Goal: Navigation & Orientation: Find specific page/section

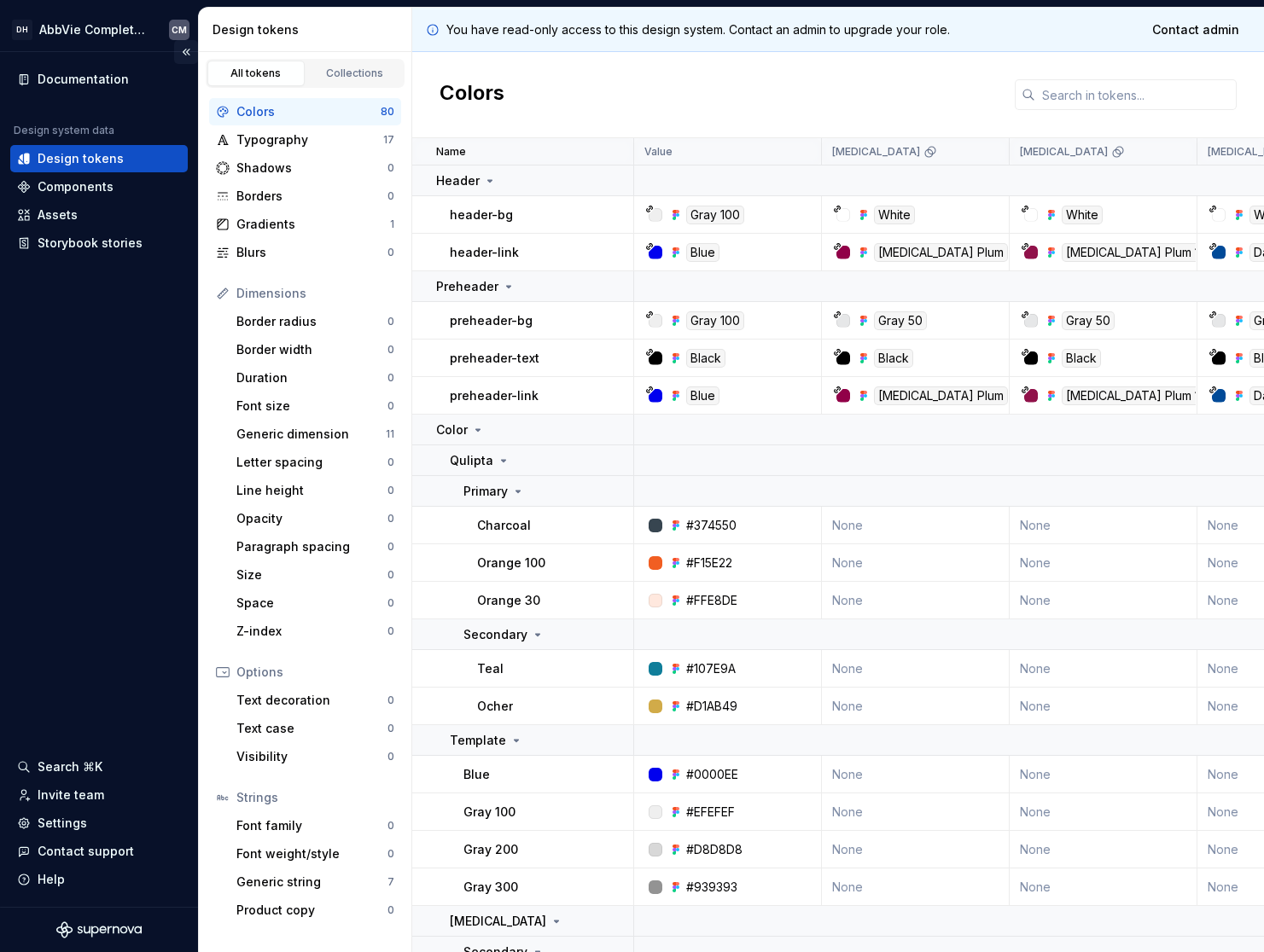
click at [183, 51] on button "Collapse sidebar" at bounding box center [186, 52] width 24 height 24
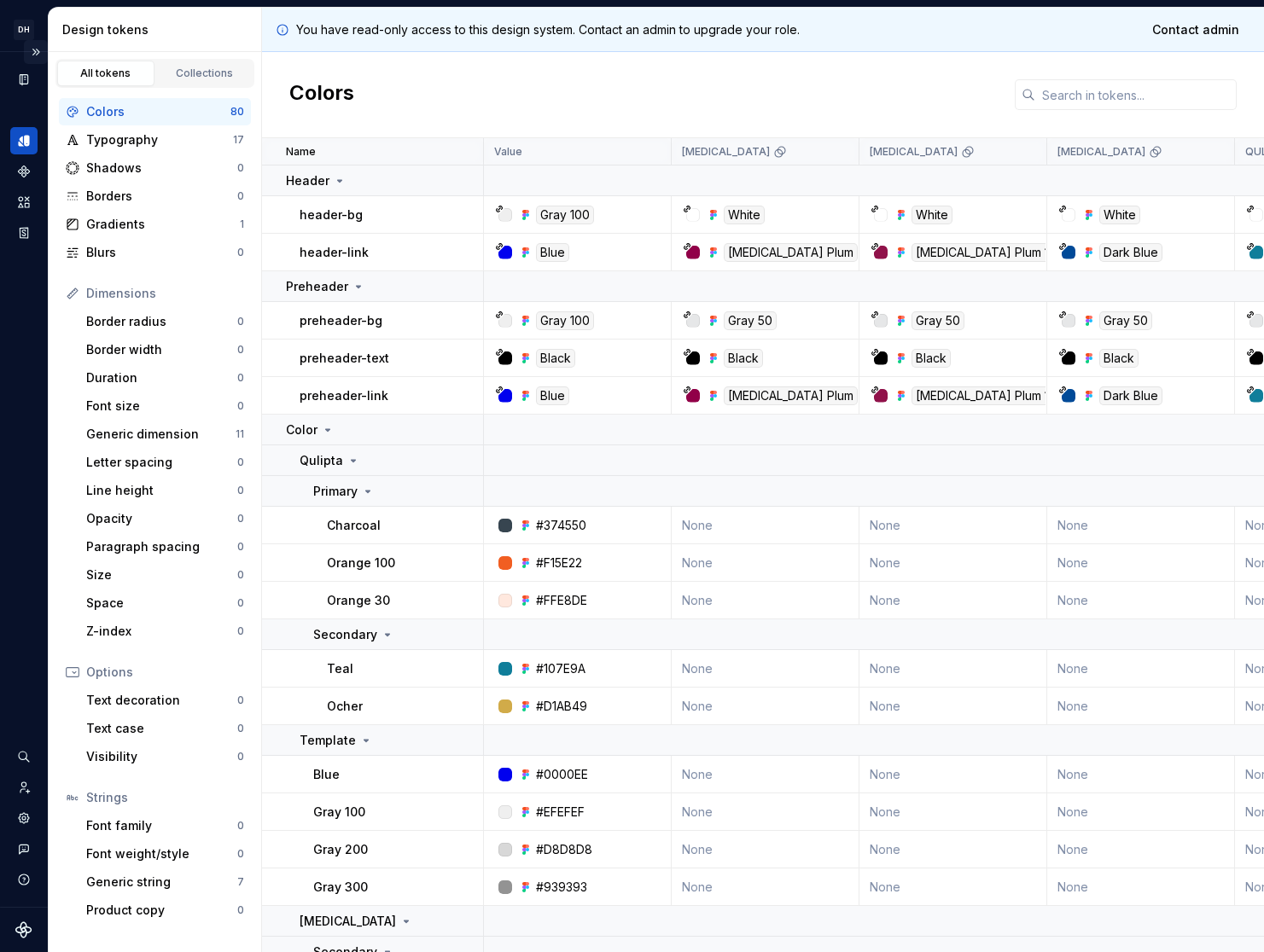
click at [35, 50] on button "Expand sidebar" at bounding box center [36, 52] width 24 height 24
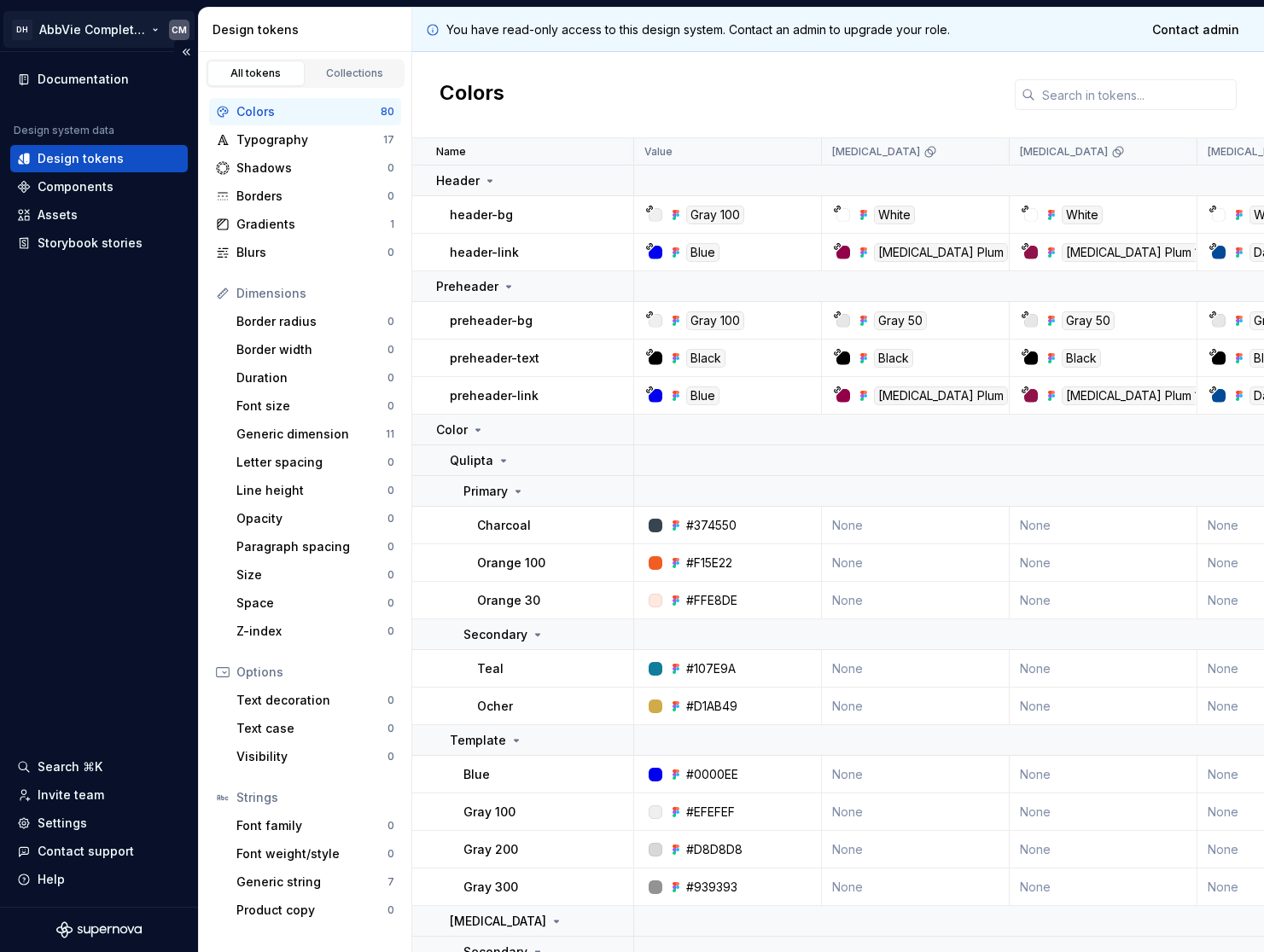
click at [148, 27] on html "DH AbbVie Complete Design System CM Documentation Design system data Design tok…" at bounding box center [632, 476] width 1264 height 952
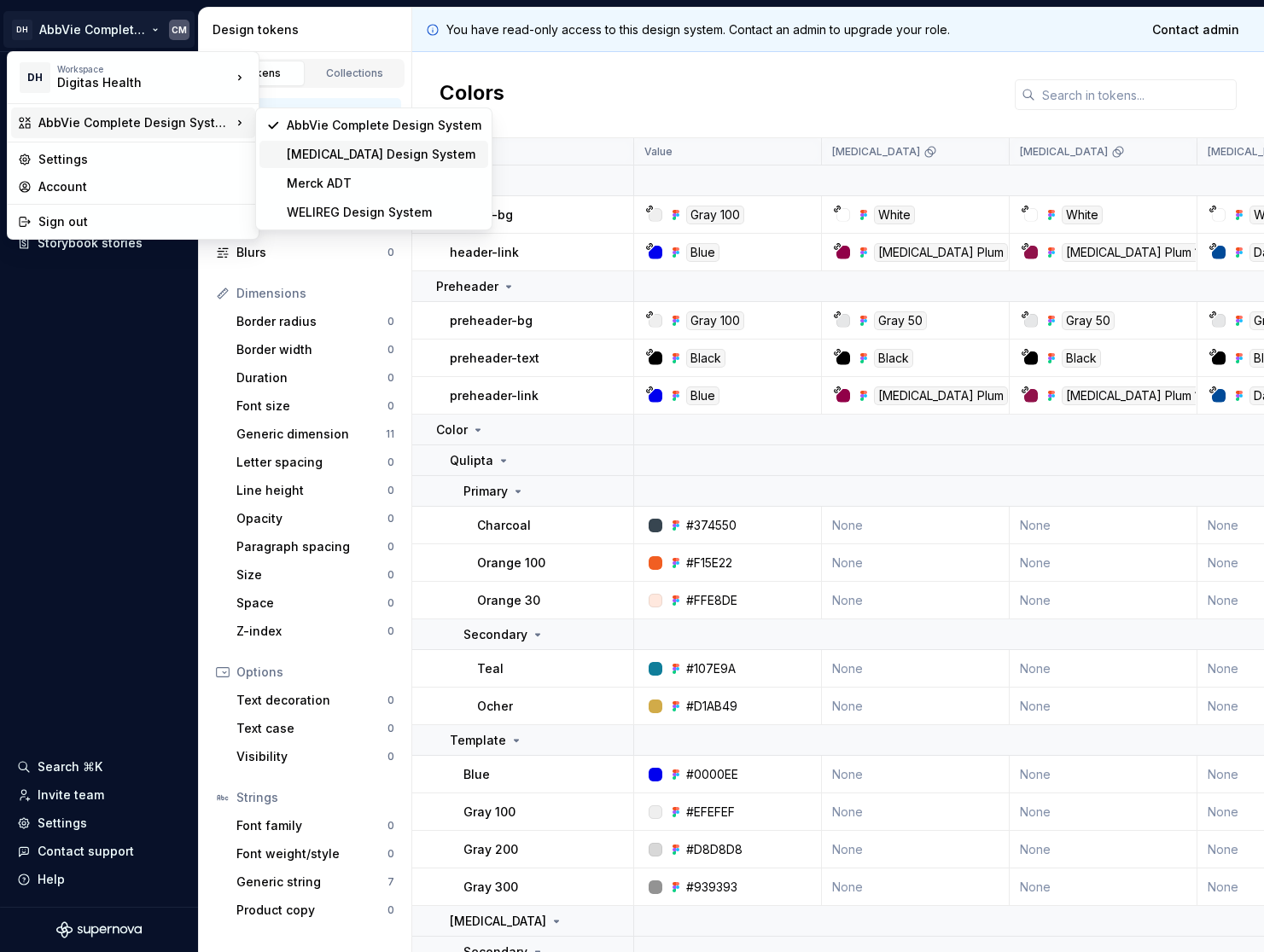
click at [373, 149] on div "[MEDICAL_DATA] Design System" at bounding box center [383, 154] width 194 height 17
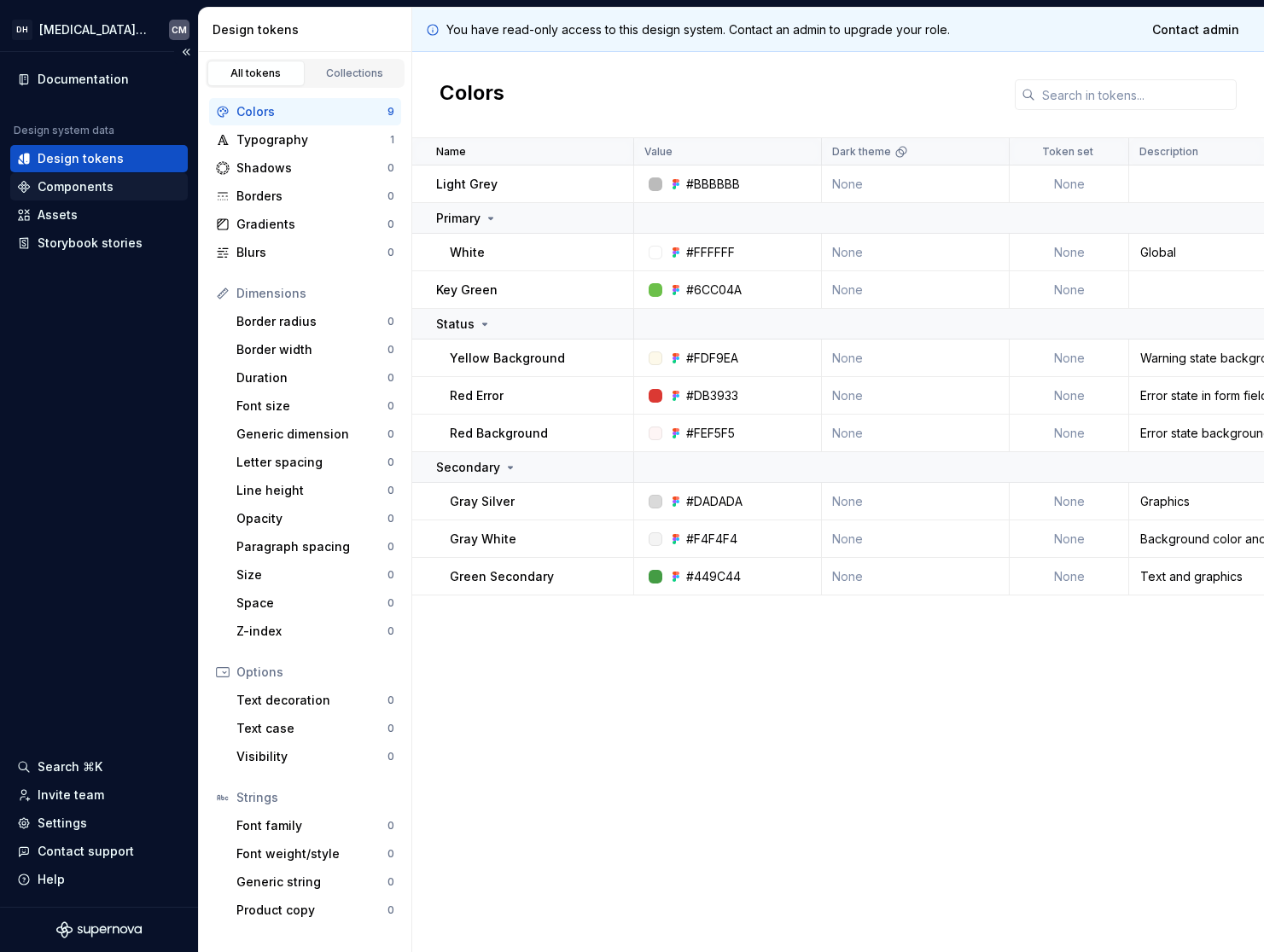
click at [87, 178] on div "Components" at bounding box center [76, 186] width 76 height 17
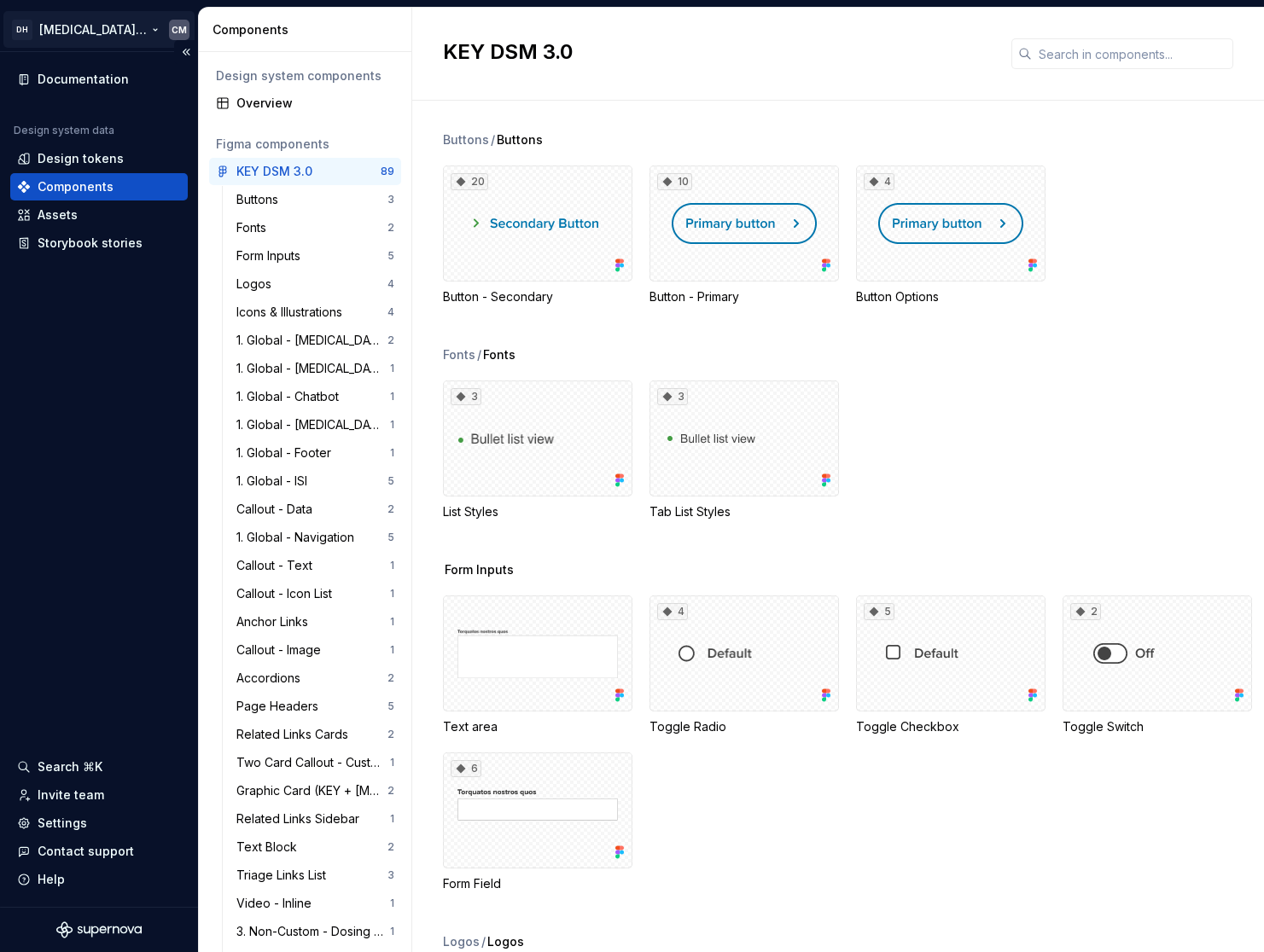
click at [155, 29] on html "DH [MEDICAL_DATA] Design System CM Documentation Design system data Design toke…" at bounding box center [632, 476] width 1264 height 952
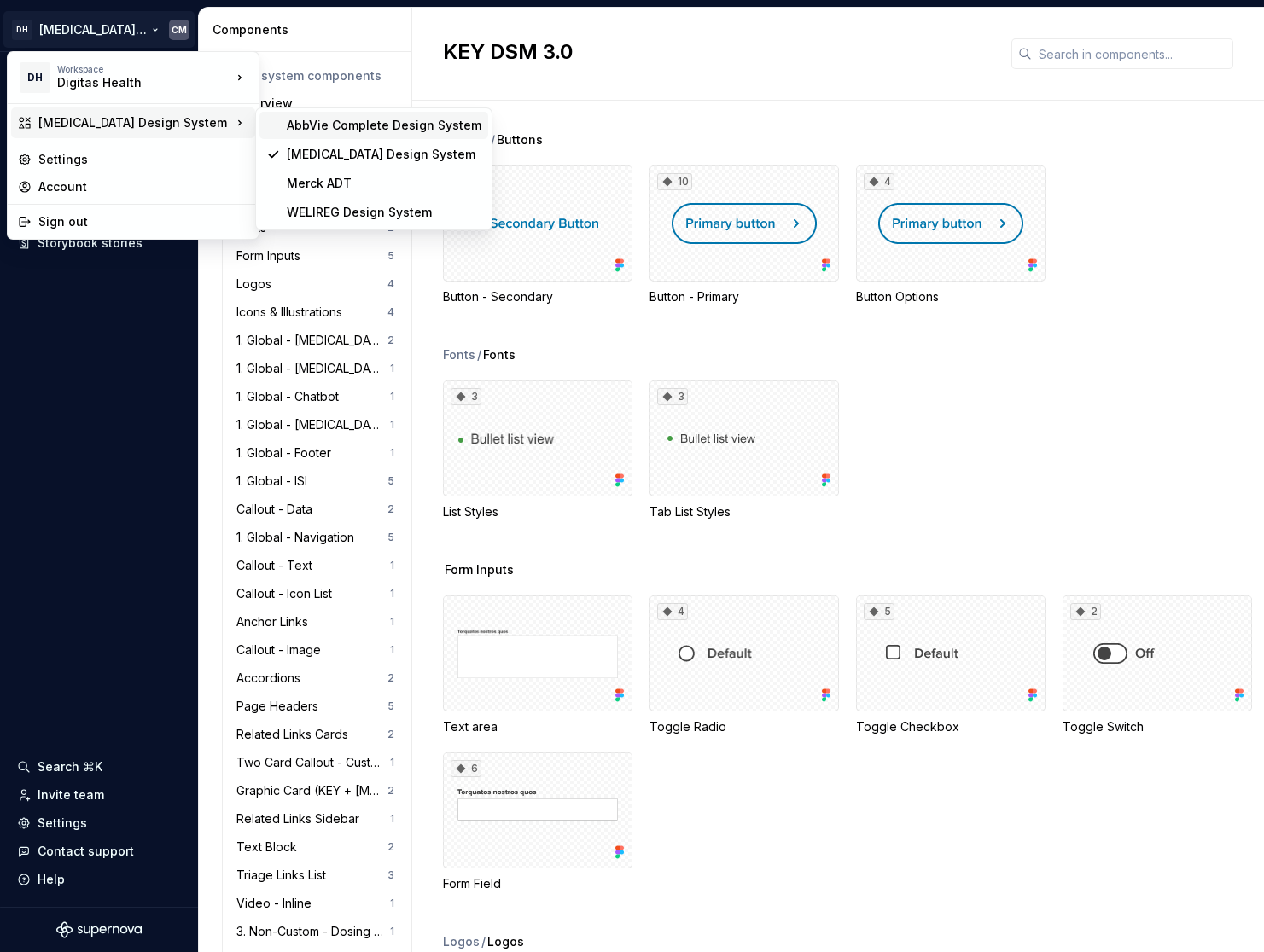
click at [363, 121] on div "AbbVie Complete Design System" at bounding box center [383, 124] width 194 height 17
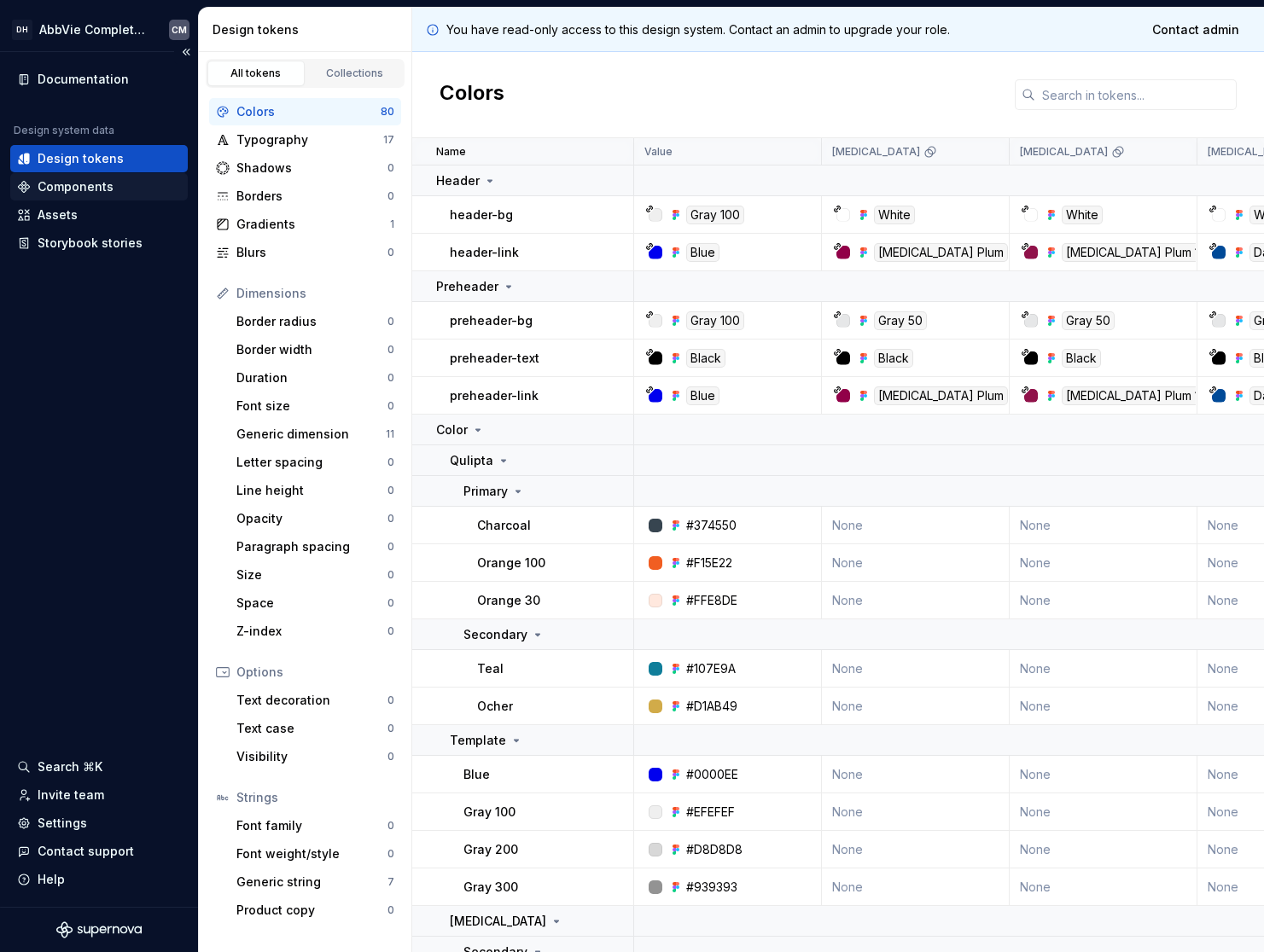
click at [103, 191] on div "Components" at bounding box center [76, 186] width 76 height 17
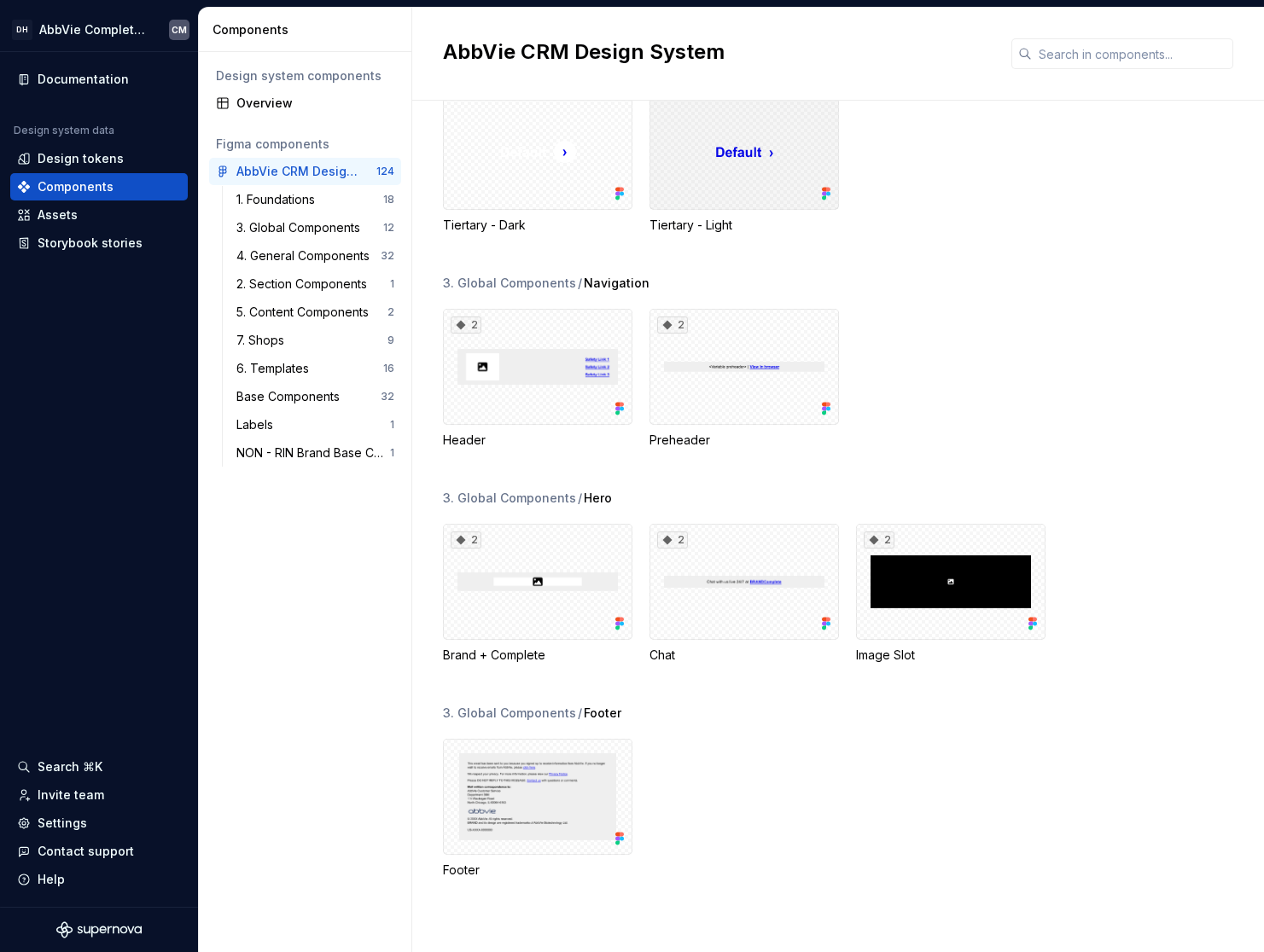
scroll to position [2482, 0]
